Goal: Task Accomplishment & Management: Manage account settings

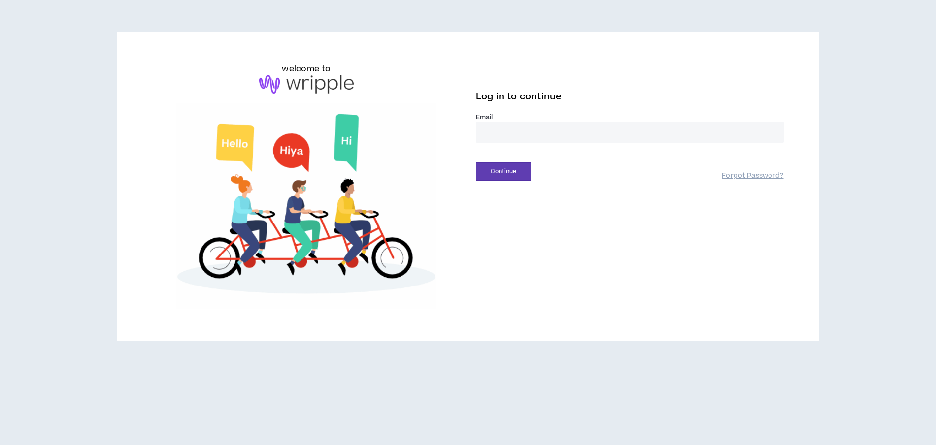
click at [504, 129] on input "email" at bounding box center [630, 132] width 308 height 21
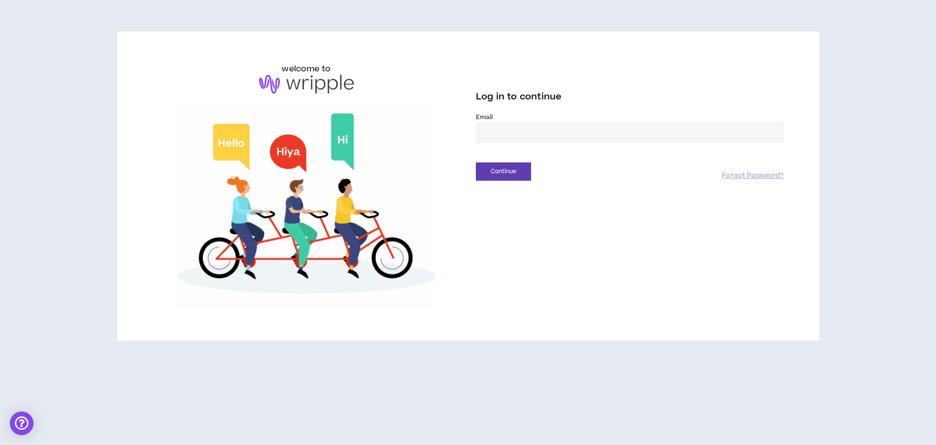
click at [504, 134] on input "email" at bounding box center [630, 132] width 308 height 21
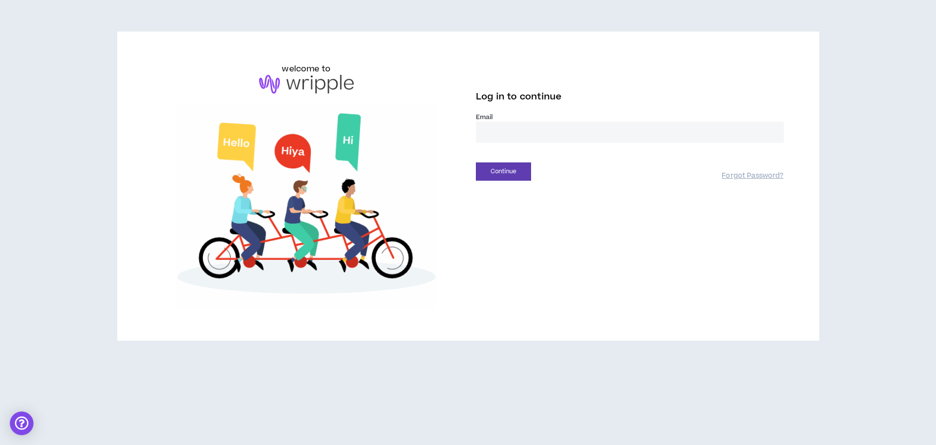
click at [510, 192] on div "welcome to Log in to continue Email * Continue Forgot Password?" at bounding box center [468, 186] width 647 height 246
click at [495, 125] on input "email" at bounding box center [630, 132] width 308 height 21
type input "**********"
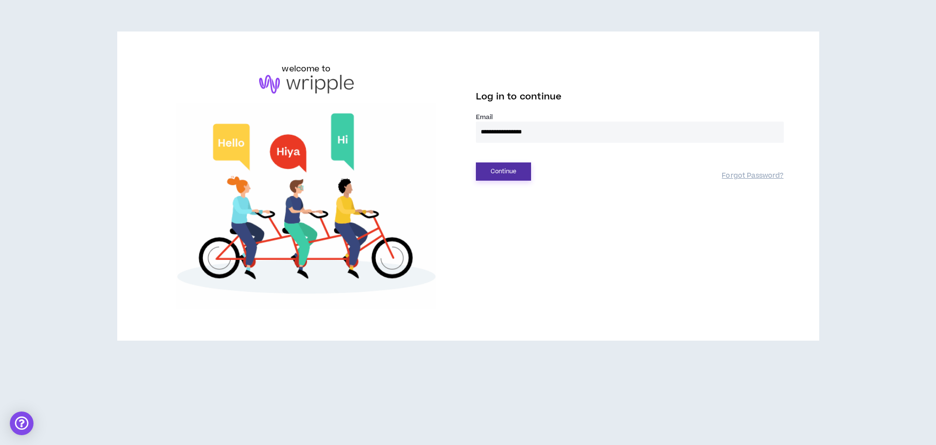
click at [523, 171] on button "Continue" at bounding box center [503, 172] width 55 height 18
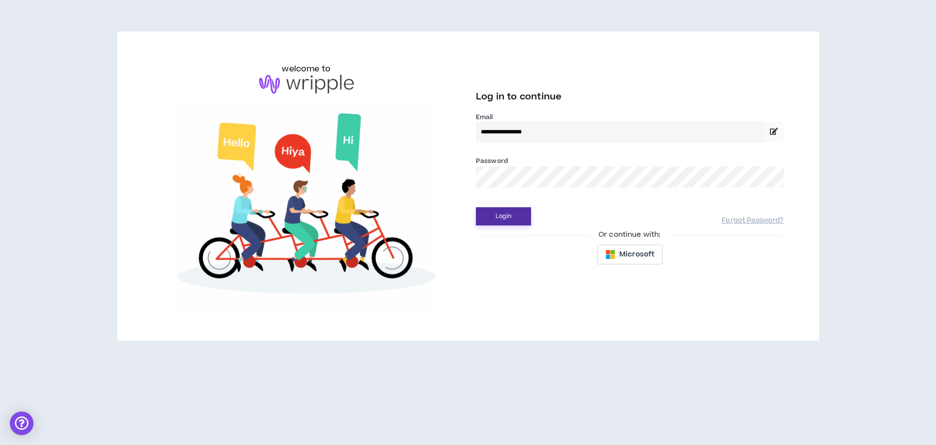
click at [508, 221] on button "Login" at bounding box center [503, 216] width 55 height 18
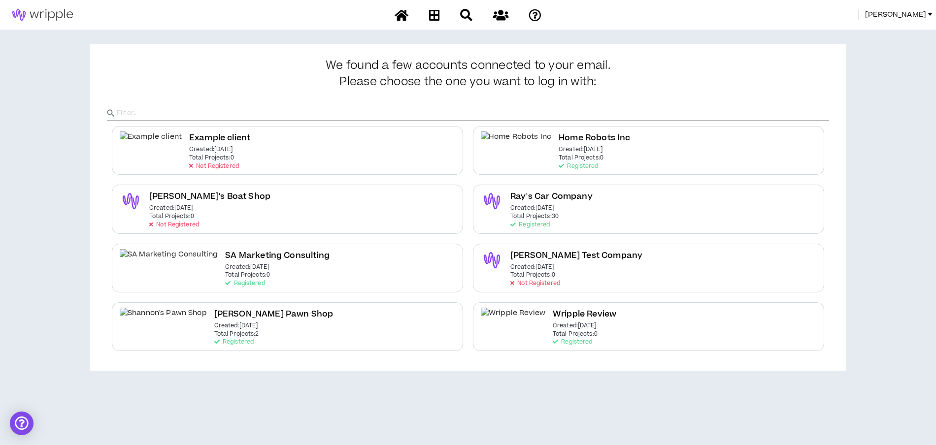
click at [930, 11] on link "[PERSON_NAME]" at bounding box center [900, 14] width 71 height 11
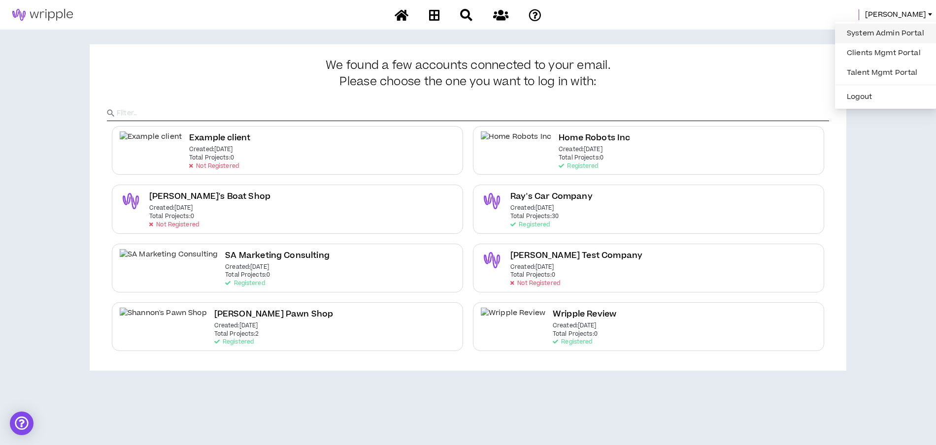
click at [913, 36] on link "System Admin Portal" at bounding box center [885, 33] width 89 height 15
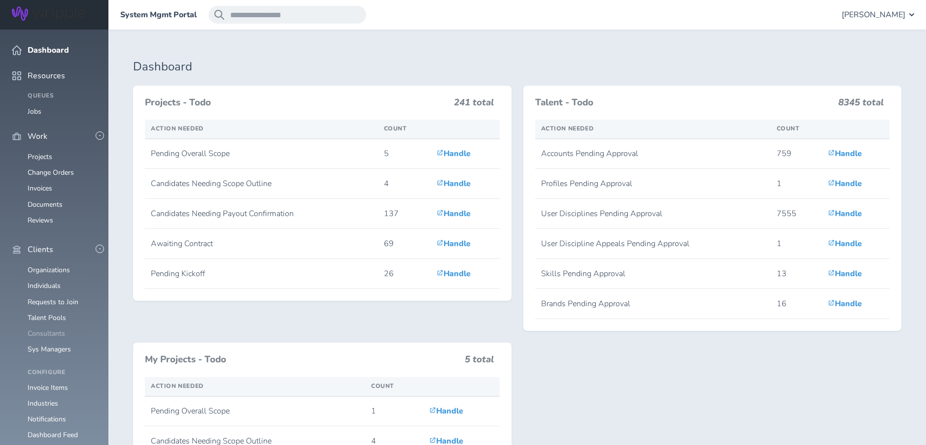
click at [43, 329] on link "Consultants" at bounding box center [46, 333] width 37 height 9
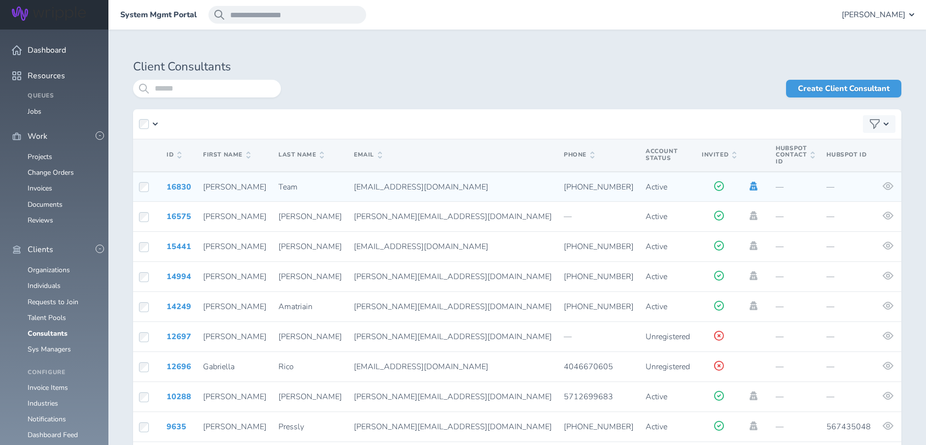
click at [749, 182] on icon at bounding box center [753, 186] width 8 height 9
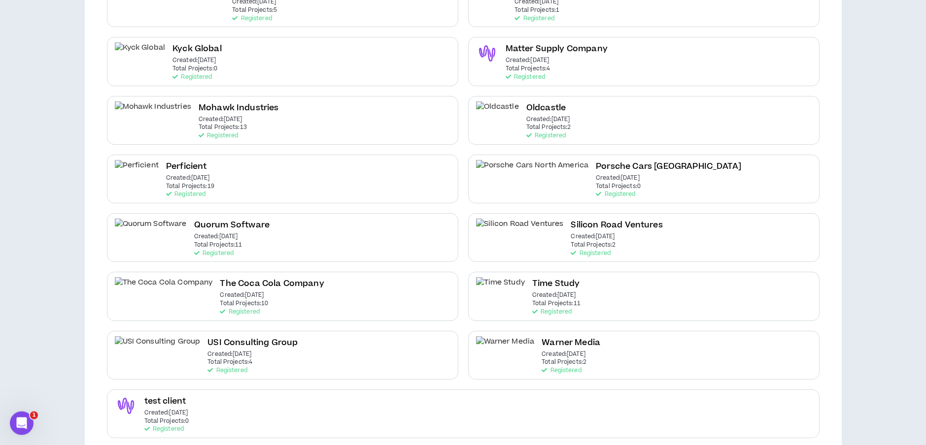
scroll to position [396, 0]
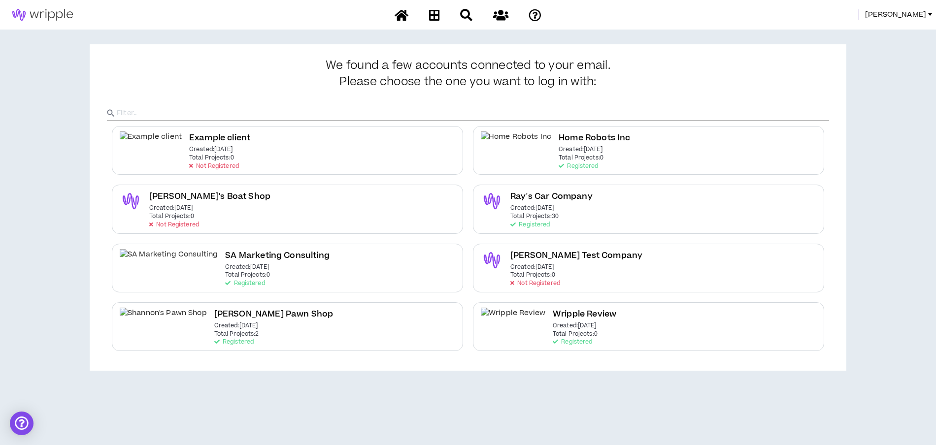
click at [919, 14] on span "[PERSON_NAME]" at bounding box center [895, 14] width 61 height 11
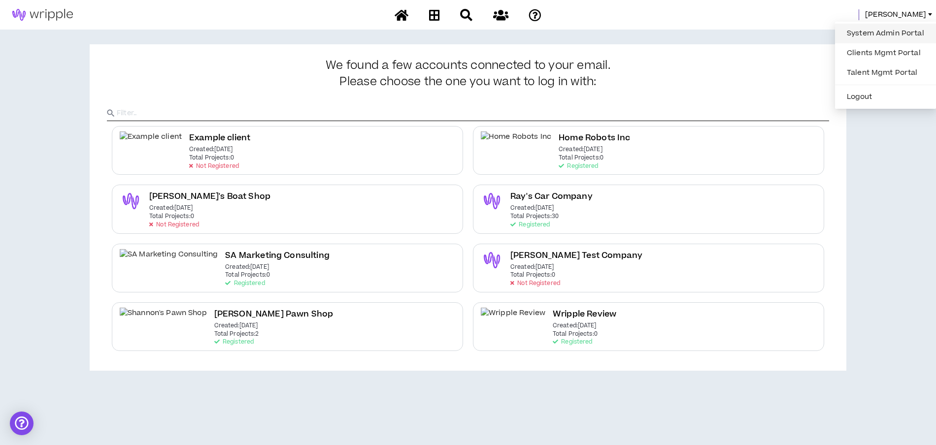
click at [891, 36] on link "System Admin Portal" at bounding box center [885, 33] width 89 height 15
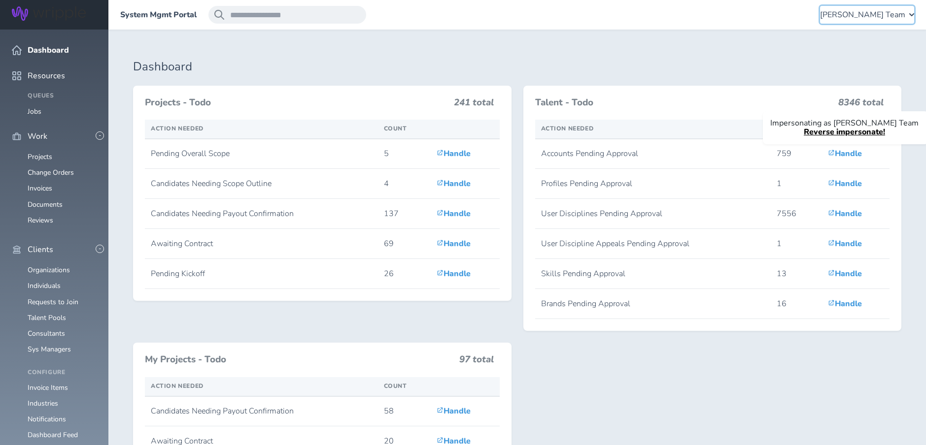
click at [888, 17] on span "Lauren-Bridget Team" at bounding box center [862, 14] width 85 height 9
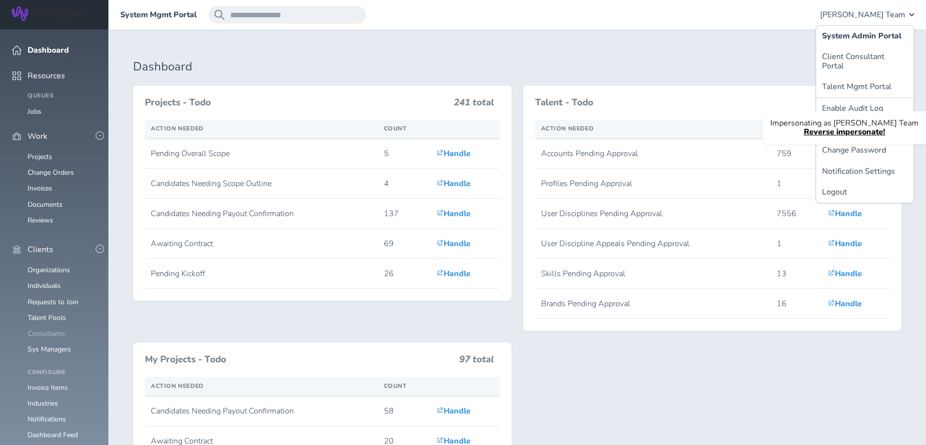
click at [48, 329] on link "Consultants" at bounding box center [46, 333] width 37 height 9
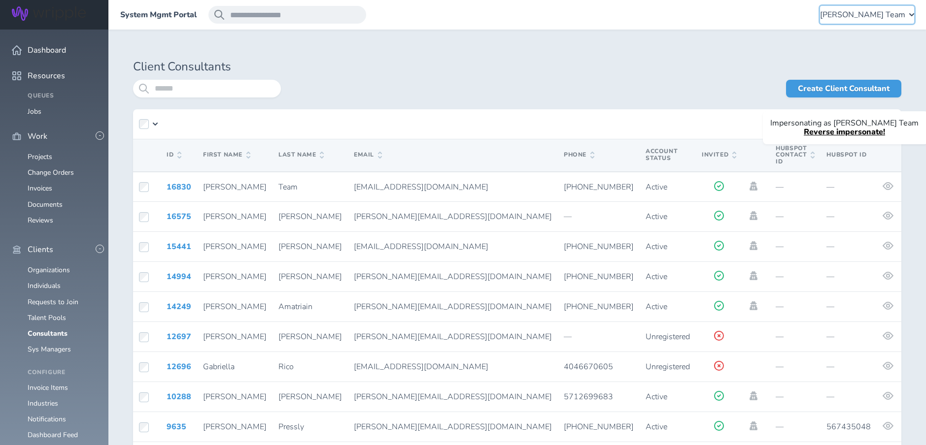
click at [910, 18] on div "Lauren-Bridget Team" at bounding box center [867, 15] width 94 height 18
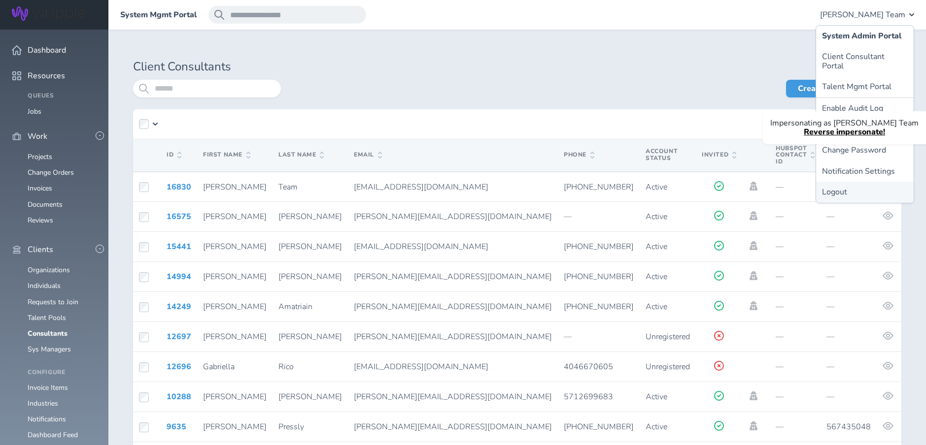
click at [857, 182] on link "Logout" at bounding box center [865, 192] width 98 height 21
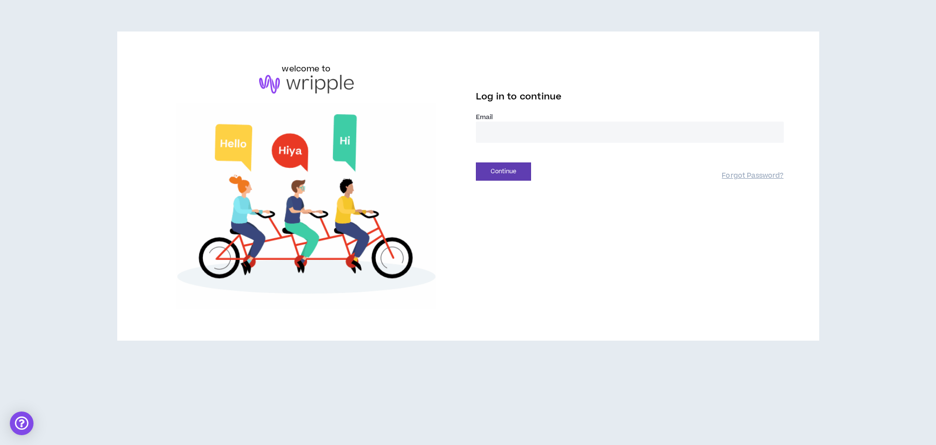
click at [497, 133] on input "email" at bounding box center [630, 132] width 308 height 21
type input "**********"
click at [491, 175] on button "Continue" at bounding box center [503, 172] width 55 height 18
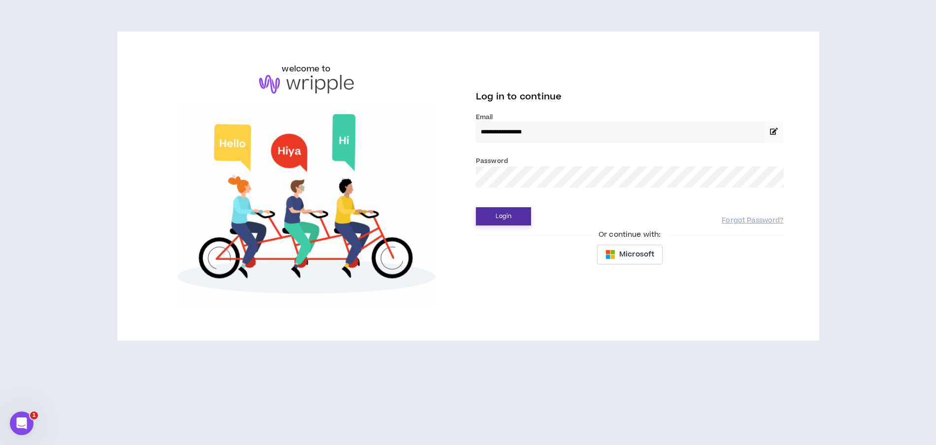
click at [495, 215] on button "Login" at bounding box center [503, 216] width 55 height 18
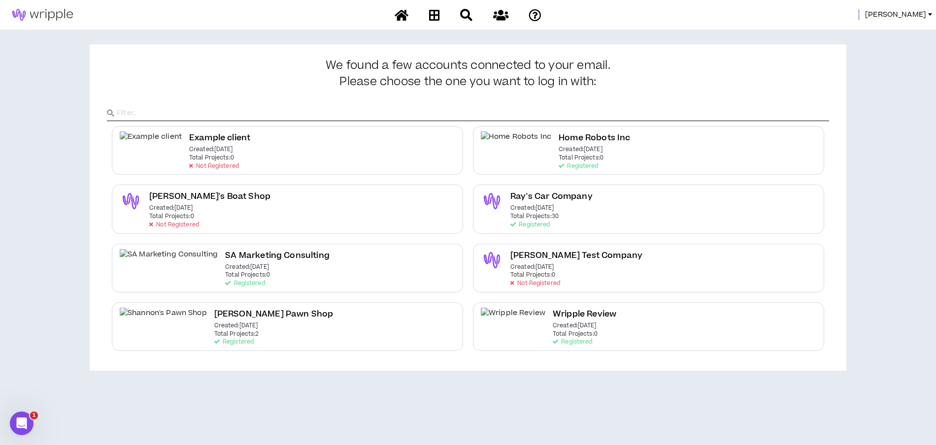
click at [915, 14] on span "Leigh" at bounding box center [895, 14] width 61 height 11
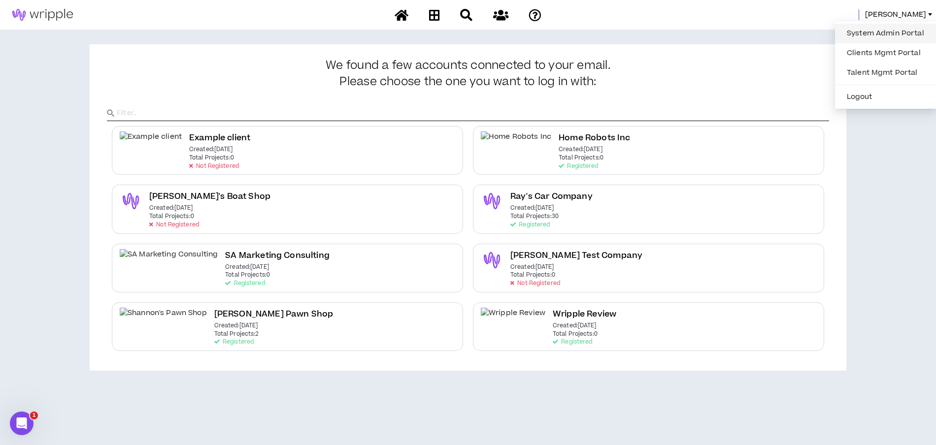
click at [905, 32] on link "System Admin Portal" at bounding box center [885, 33] width 89 height 15
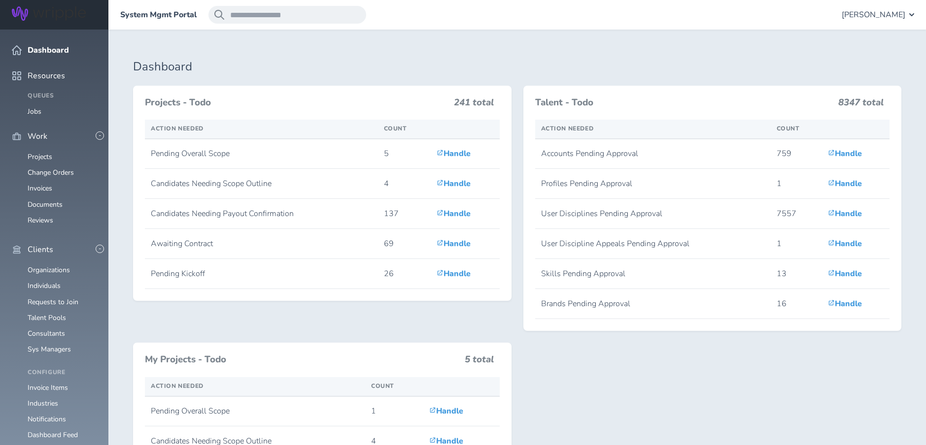
scroll to position [130, 0]
